Goal: Task Accomplishment & Management: Manage account settings

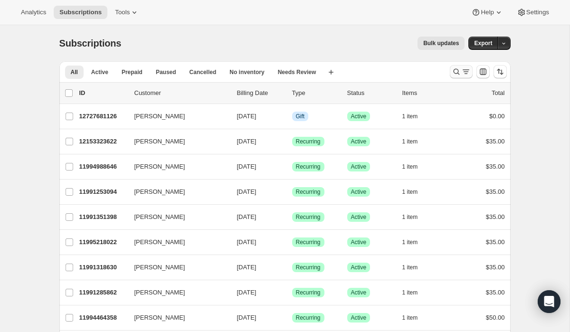
click at [454, 73] on icon "Search and filter results" at bounding box center [456, 71] width 9 height 9
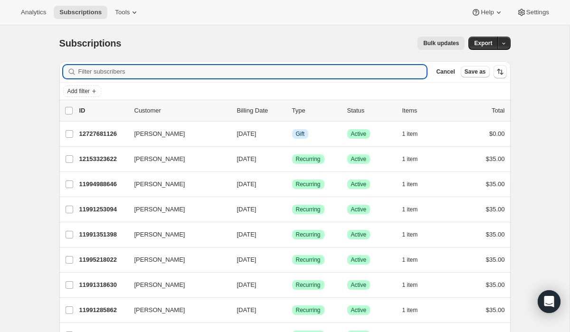
click at [375, 49] on div "Bulk updates" at bounding box center [298, 43] width 332 height 13
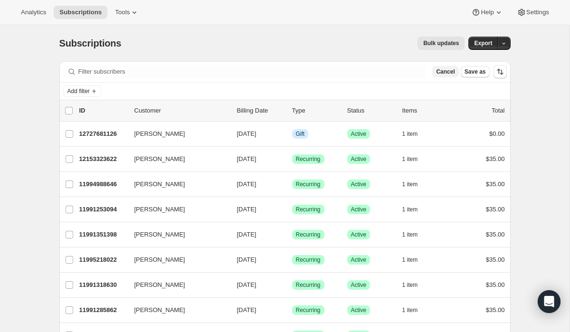
click at [445, 74] on span "Cancel" at bounding box center [445, 72] width 19 height 8
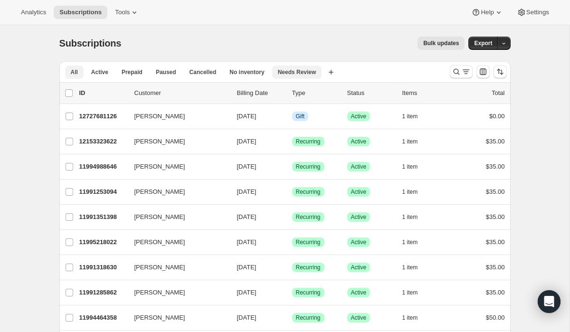
click at [301, 72] on span "Needs Review" at bounding box center [297, 72] width 38 height 8
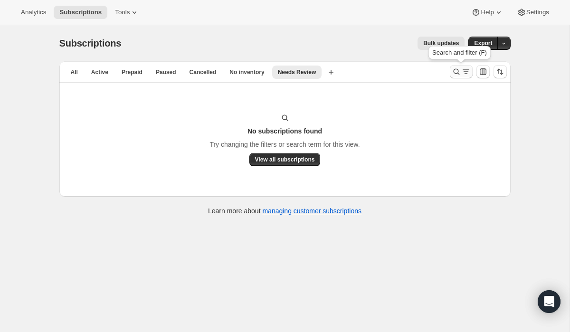
click at [467, 72] on icon "Search and filter results" at bounding box center [465, 71] width 9 height 9
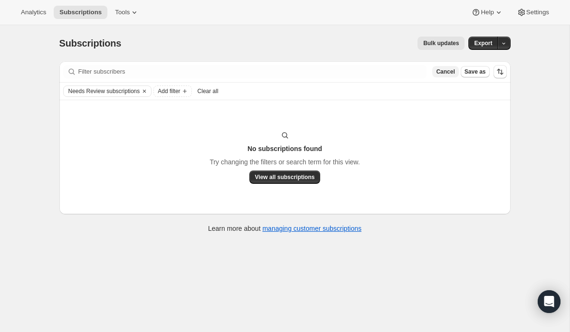
click at [444, 71] on span "Cancel" at bounding box center [445, 72] width 19 height 8
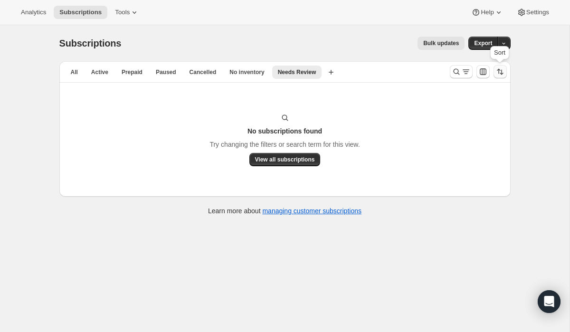
click at [500, 74] on icon "Sort the results" at bounding box center [502, 72] width 4 height 5
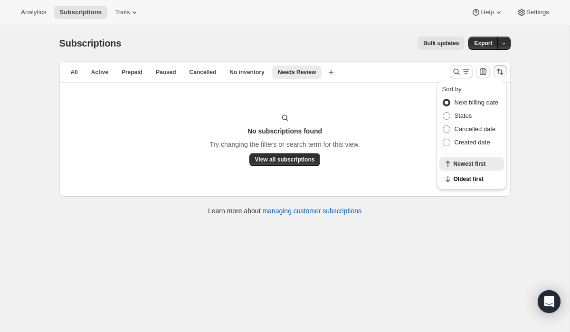
click at [500, 74] on icon "Sort the results" at bounding box center [502, 72] width 4 height 5
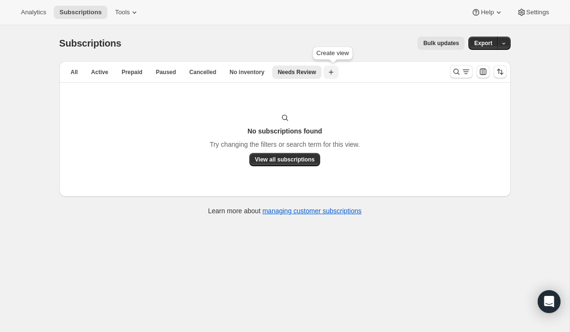
click at [333, 72] on icon "button" at bounding box center [331, 72] width 5 height 5
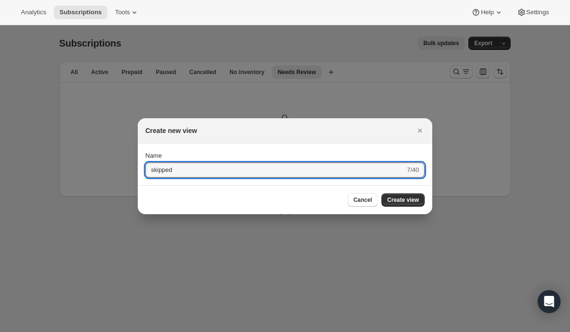
type input "skipped"
click at [145, 143] on button "Submit" at bounding box center [158, 148] width 27 height 10
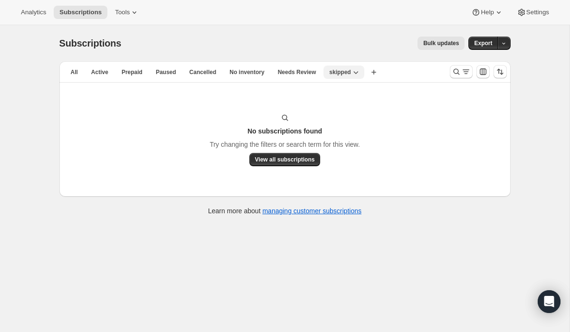
click at [363, 74] on button "skipped" at bounding box center [343, 72] width 40 height 13
click at [339, 125] on span "Delete view" at bounding box center [347, 124] width 32 height 7
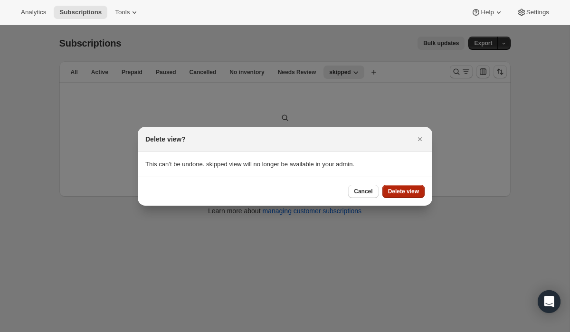
click at [404, 190] on span "Delete view" at bounding box center [403, 192] width 31 height 8
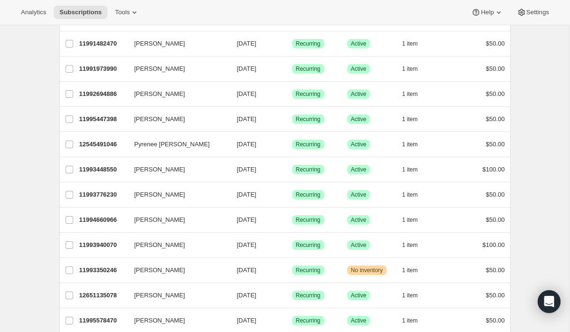
scroll to position [1083, 0]
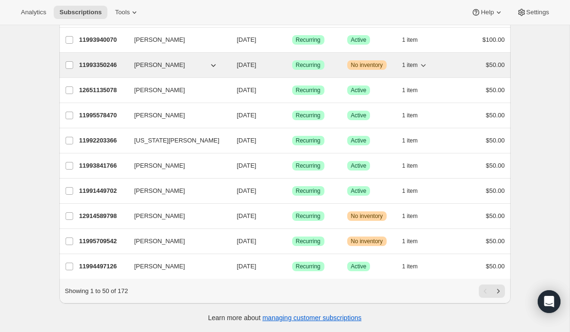
click at [98, 71] on div "11993350246 [PERSON_NAME] [DATE] Success Recurring Warning No inventory 1 item …" at bounding box center [291, 64] width 425 height 13
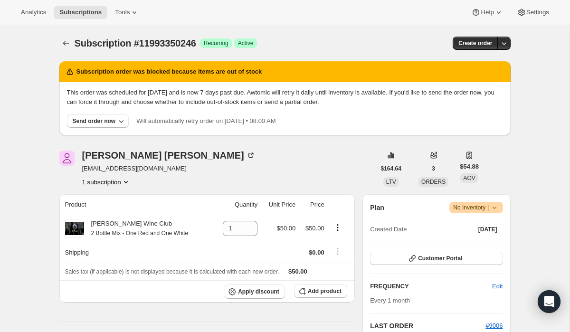
click at [483, 215] on div "Plan Warning No Inventory | Created Date [DATE]" at bounding box center [436, 219] width 132 height 34
click at [480, 208] on span "No Inventory |" at bounding box center [476, 207] width 46 height 9
click at [67, 44] on icon "Subscriptions" at bounding box center [65, 42] width 9 height 9
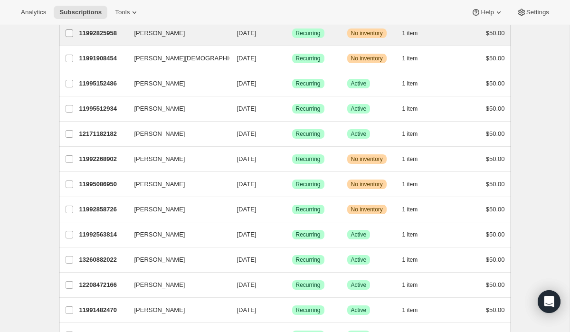
scroll to position [614, 0]
